Goal: Find specific page/section: Find specific page/section

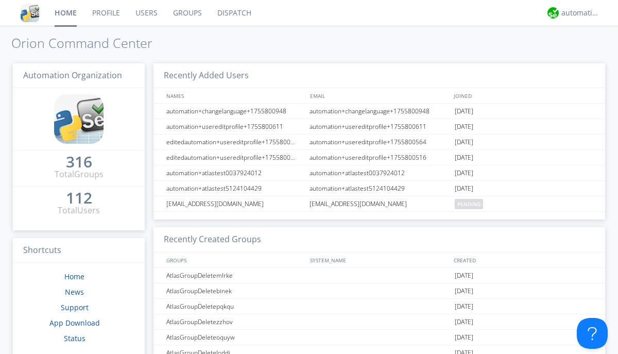
click at [233, 13] on link "Dispatch" at bounding box center [234, 13] width 49 height 26
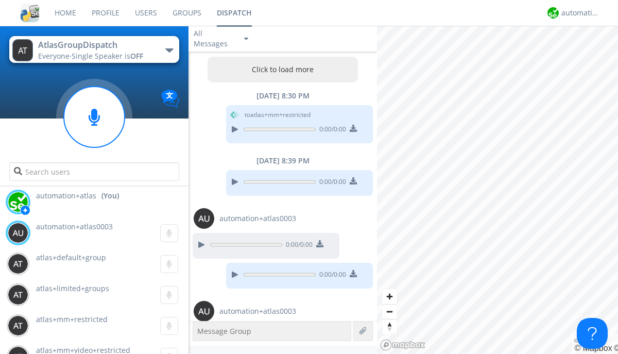
click at [280, 70] on button "Click to load more" at bounding box center [282, 70] width 151 height 26
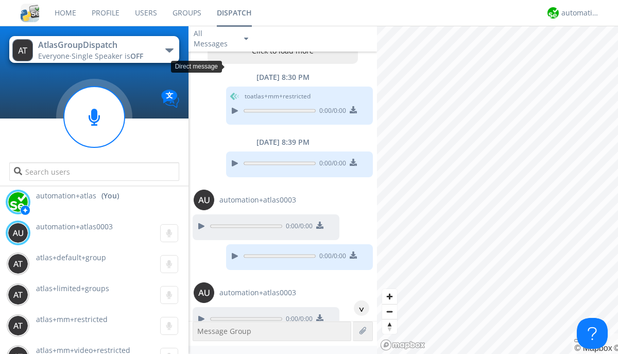
scroll to position [49, 0]
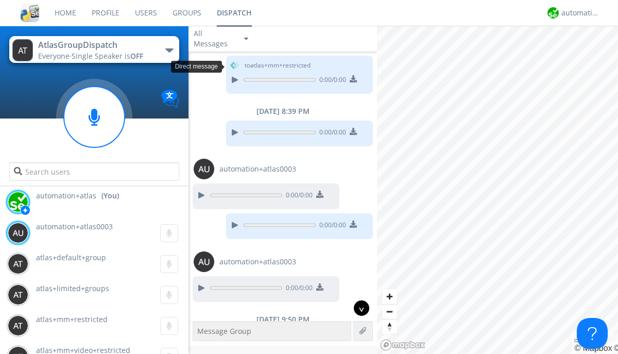
click at [357, 308] on div "^" at bounding box center [361, 307] width 15 height 15
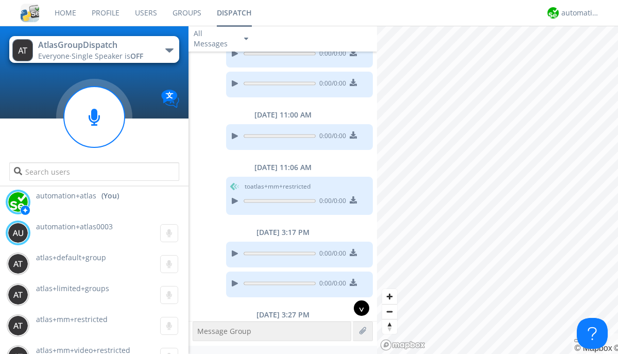
scroll to position [793, 0]
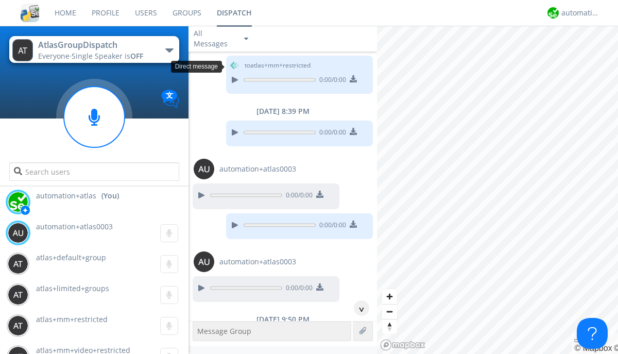
scroll to position [19, 0]
click at [357, 308] on div "^" at bounding box center [361, 307] width 15 height 15
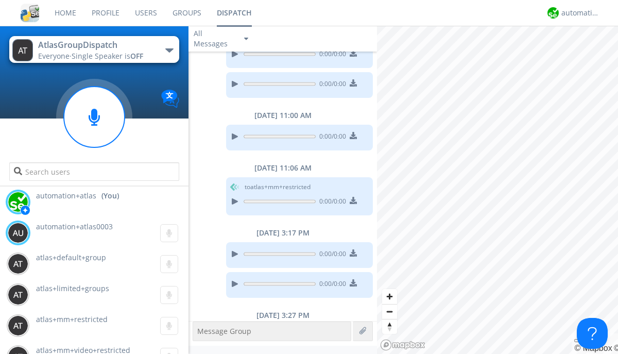
scroll to position [762, 0]
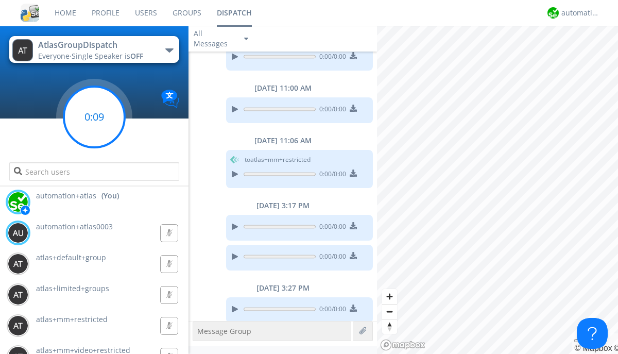
click at [94, 117] on g at bounding box center [94, 116] width 61 height 61
